Goal: Navigation & Orientation: Find specific page/section

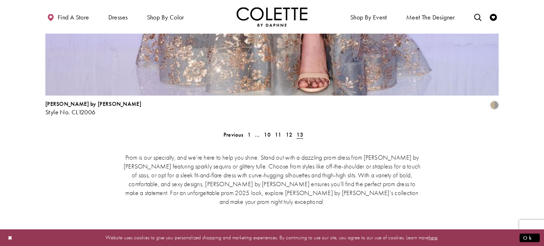
scroll to position [1563, 0]
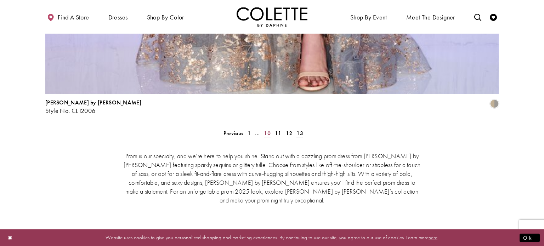
click at [268, 130] on span "10" at bounding box center [267, 133] width 7 height 7
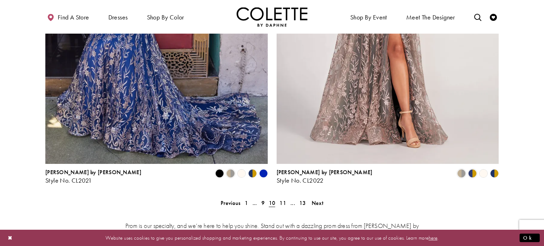
scroll to position [1407, 0]
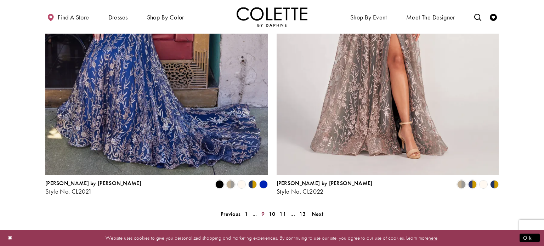
click at [263, 210] on span "9" at bounding box center [262, 213] width 3 height 7
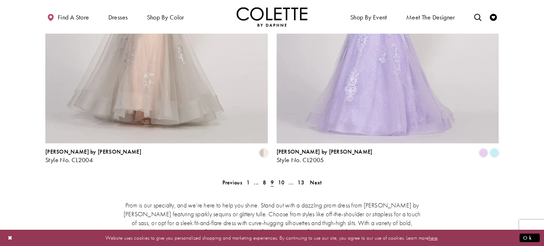
scroll to position [1434, 0]
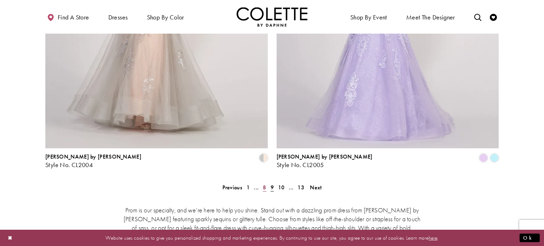
click at [261, 182] on link "8" at bounding box center [263, 187] width 7 height 10
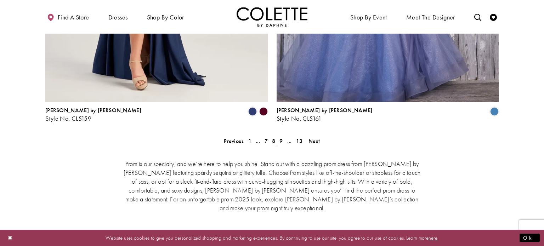
scroll to position [1479, 0]
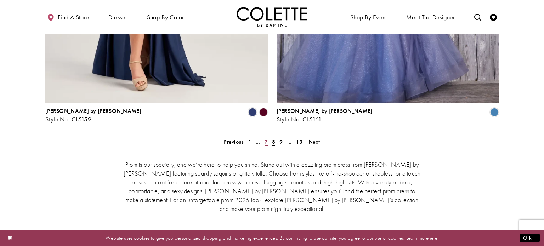
click at [264, 138] on span "7" at bounding box center [265, 141] width 3 height 7
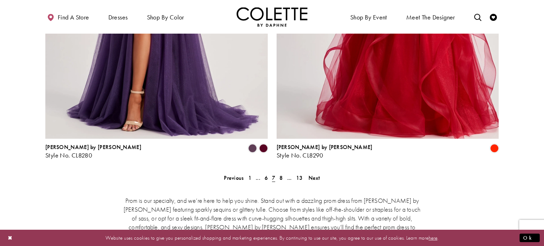
scroll to position [1442, 0]
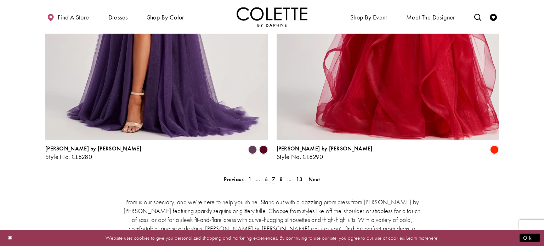
click at [264, 176] on span "6" at bounding box center [265, 179] width 3 height 7
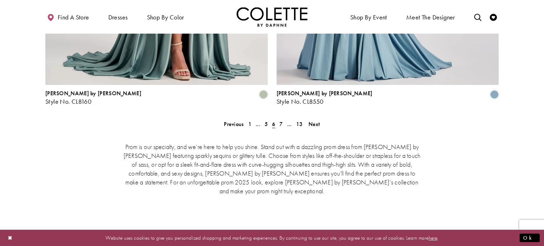
scroll to position [1498, 0]
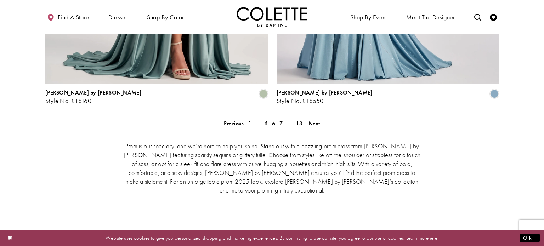
click at [266, 126] on div "Prom is our specialty, and we’re here to help you shine. Stand out with a dazzl…" at bounding box center [271, 167] width 453 height 82
click at [266, 120] on span "5" at bounding box center [265, 123] width 3 height 7
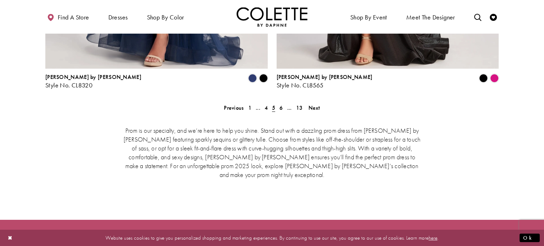
scroll to position [1515, 0]
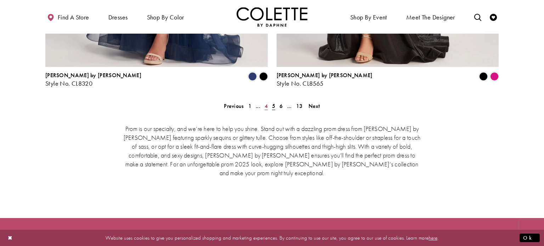
click at [265, 102] on span "4" at bounding box center [265, 105] width 3 height 7
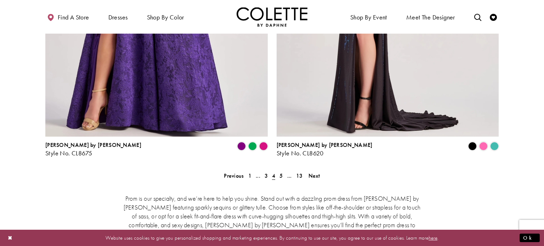
scroll to position [1447, 0]
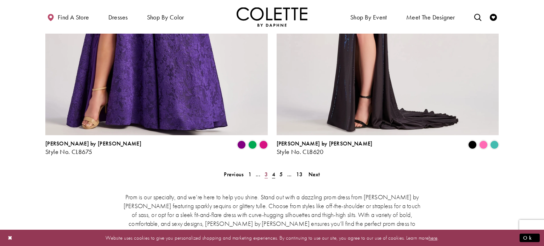
click at [265, 171] on span "3" at bounding box center [265, 174] width 3 height 7
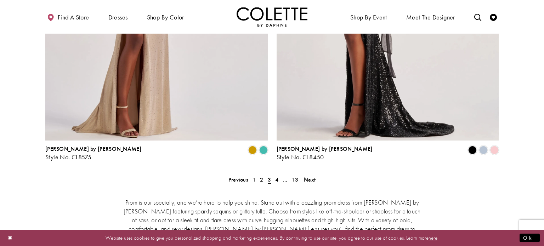
scroll to position [1452, 0]
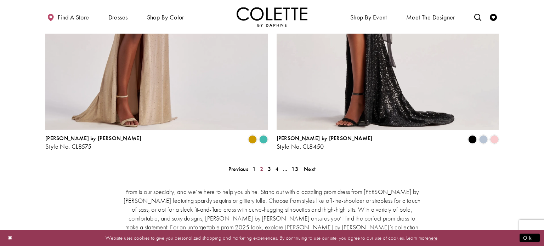
click at [262, 165] on span "2" at bounding box center [261, 168] width 3 height 7
